Goal: Transaction & Acquisition: Purchase product/service

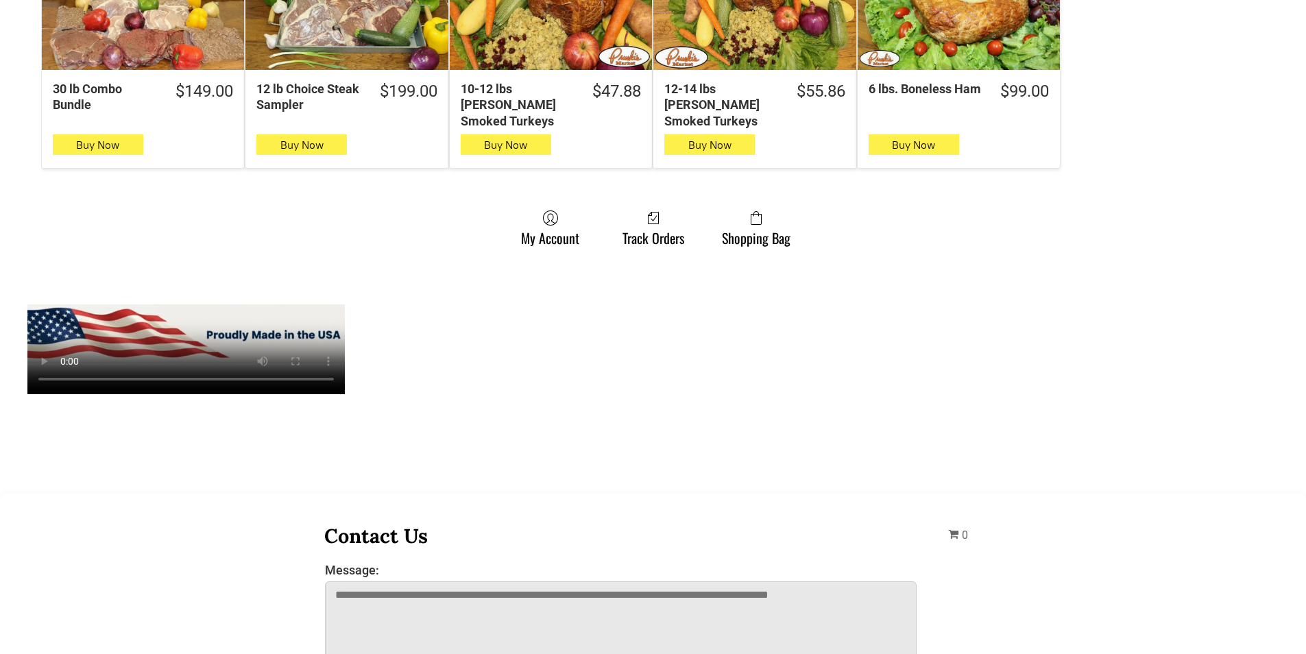
scroll to position [1097, 0]
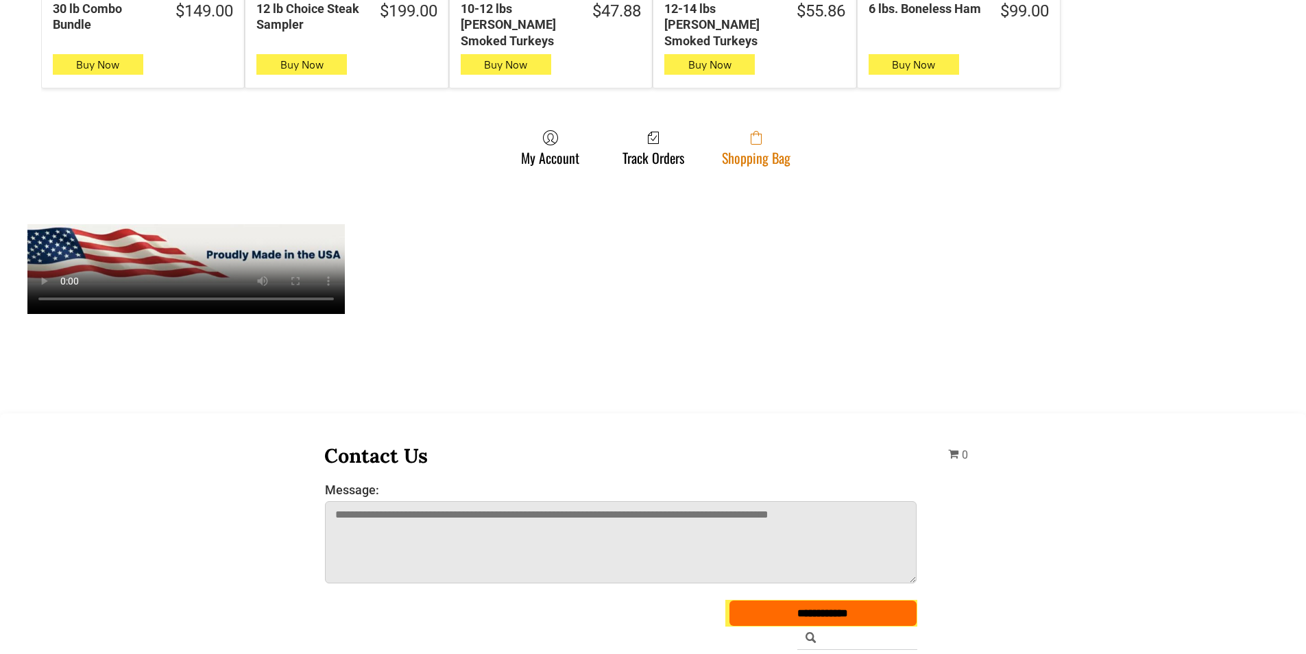
click at [769, 131] on span at bounding box center [756, 138] width 69 height 16
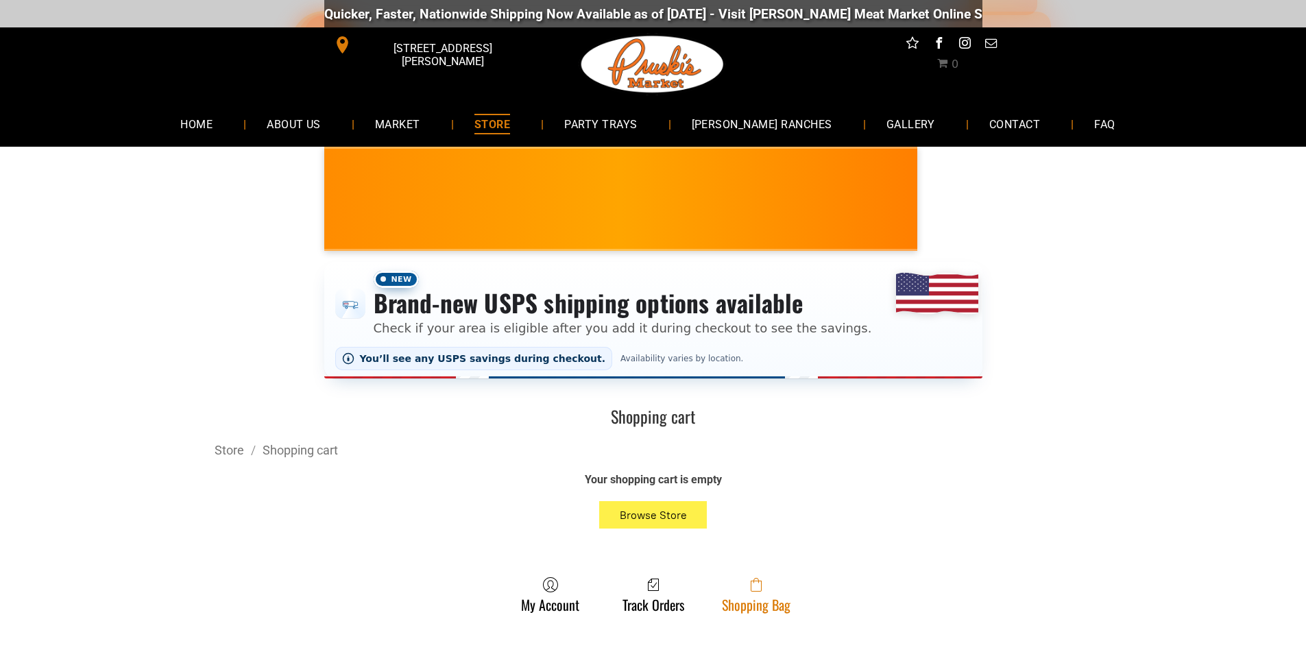
click at [766, 605] on link "Shopping Bag" at bounding box center [756, 595] width 82 height 36
click at [784, 600] on link "Shopping Bag" at bounding box center [756, 595] width 82 height 36
click at [732, 593] on span at bounding box center [756, 585] width 69 height 16
